Goal: Find specific page/section: Find specific page/section

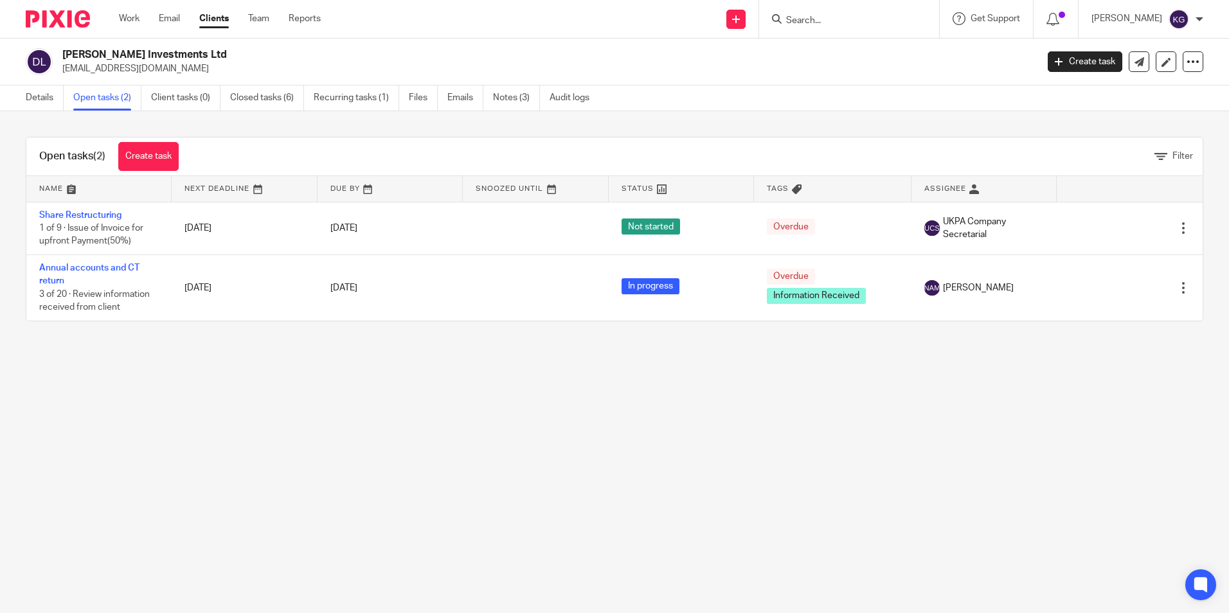
click at [886, 24] on input "Search" at bounding box center [843, 21] width 116 height 12
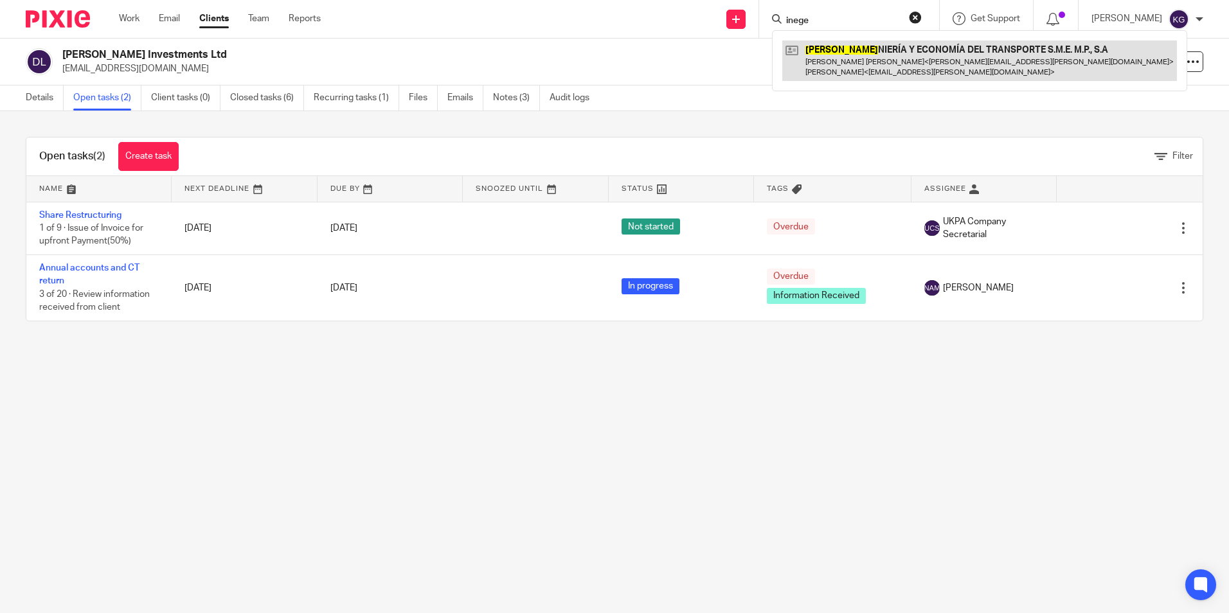
type input "inege"
click at [882, 46] on link at bounding box center [979, 60] width 395 height 40
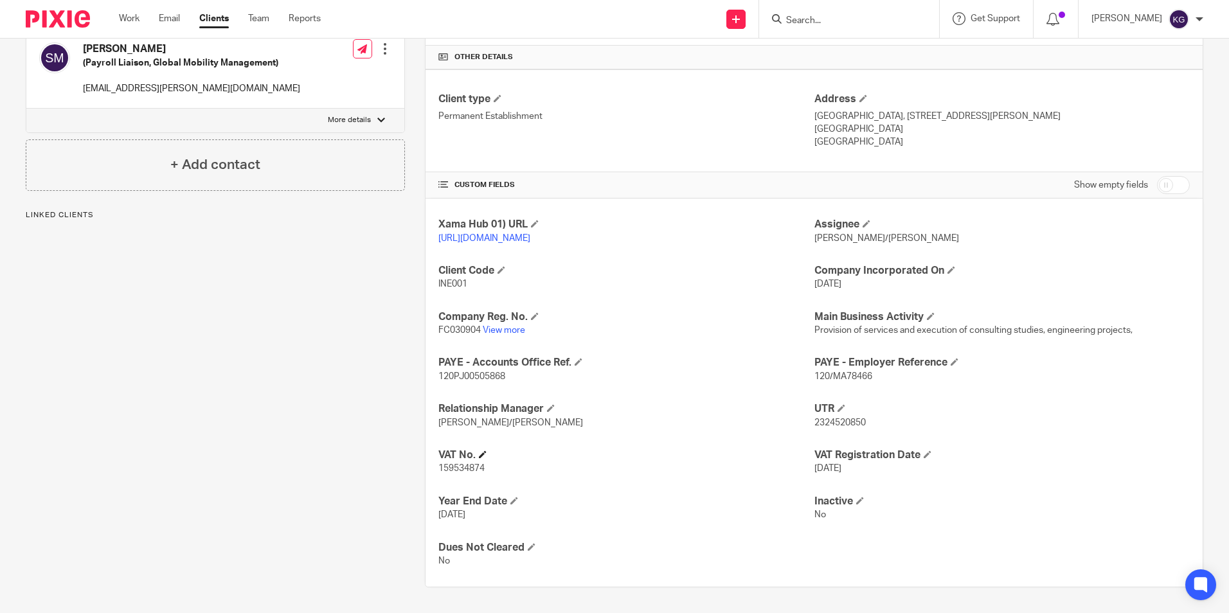
scroll to position [309, 0]
click at [504, 331] on link "View more" at bounding box center [504, 330] width 42 height 9
